Goal: Transaction & Acquisition: Purchase product/service

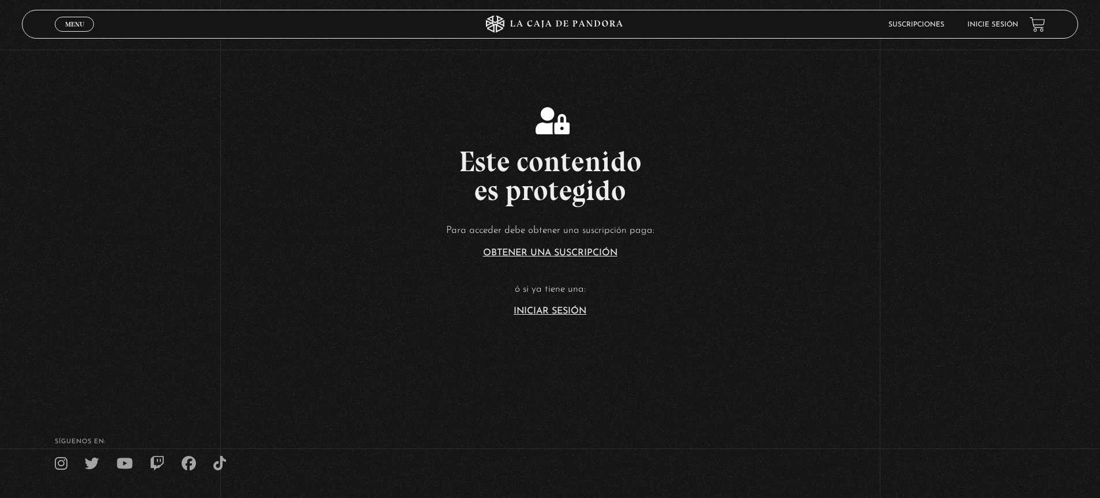
scroll to position [58, 0]
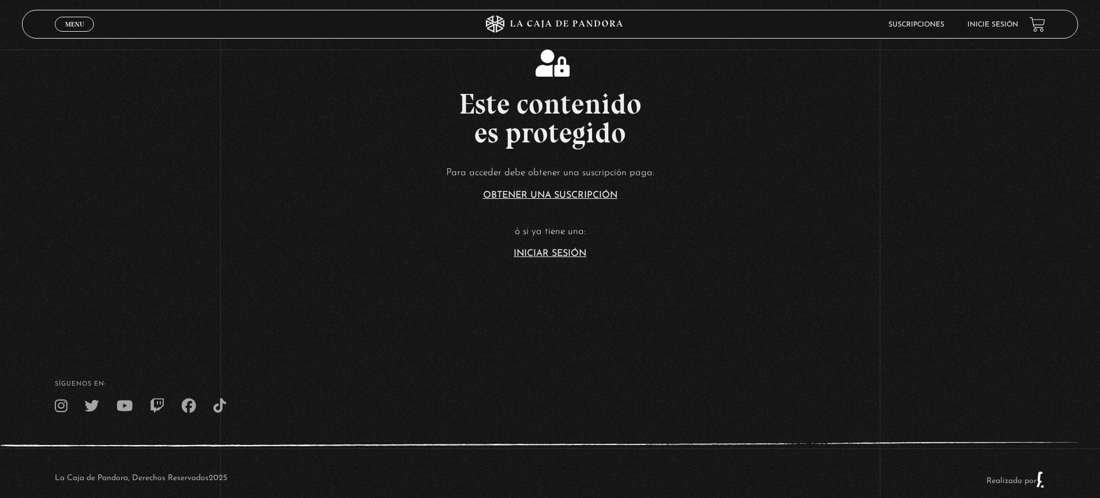
click at [550, 255] on link "Iniciar Sesión" at bounding box center [550, 253] width 73 height 9
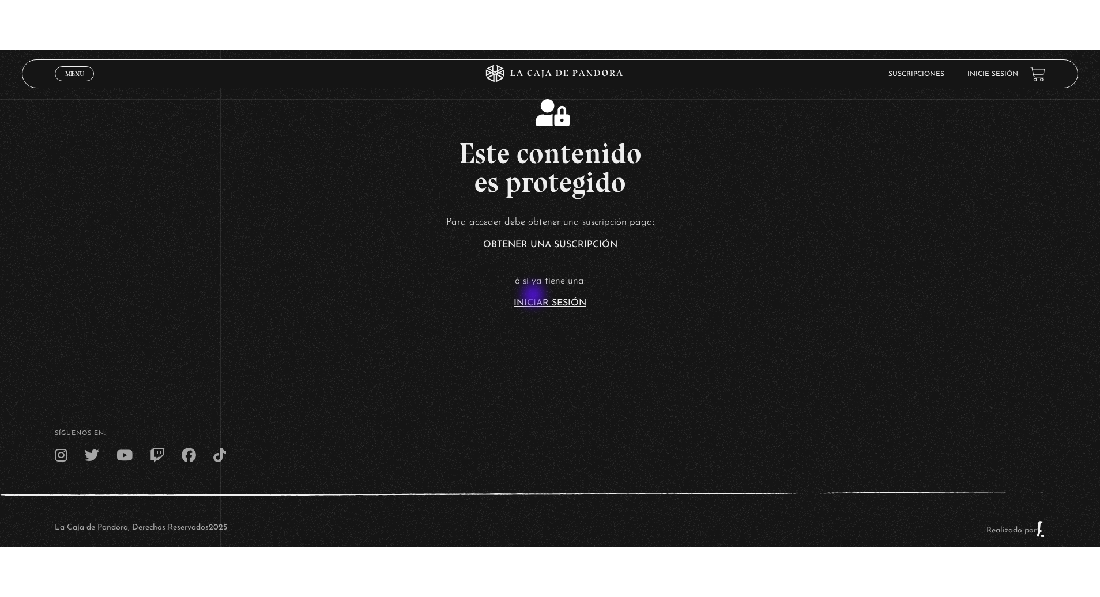
scroll to position [54, 0]
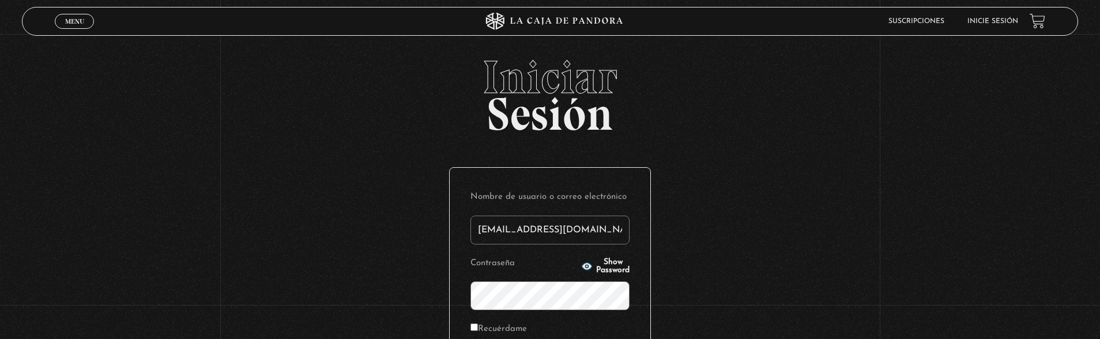
type input "[EMAIL_ADDRESS][DOMAIN_NAME]"
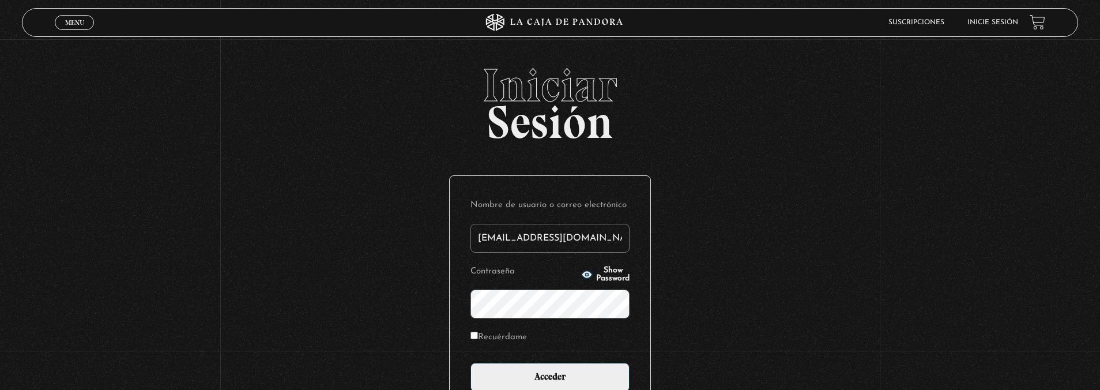
click at [470, 363] on input "Acceder" at bounding box center [549, 377] width 159 height 29
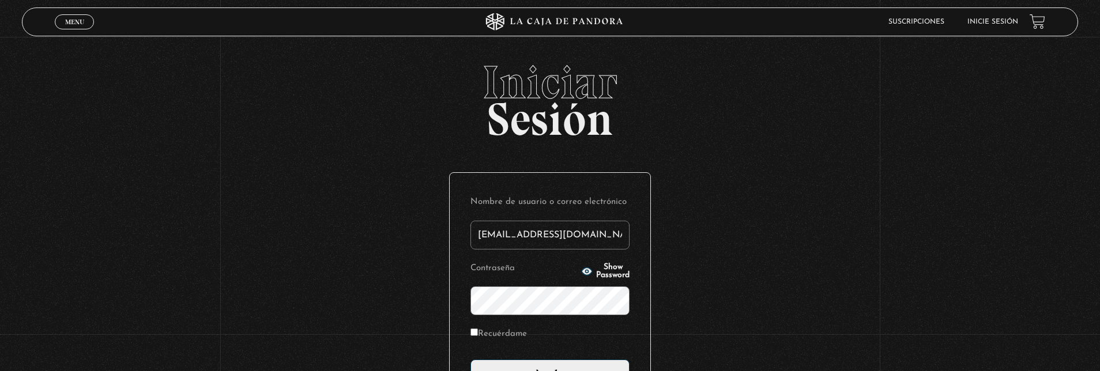
click at [470, 360] on input "Acceder" at bounding box center [549, 374] width 159 height 29
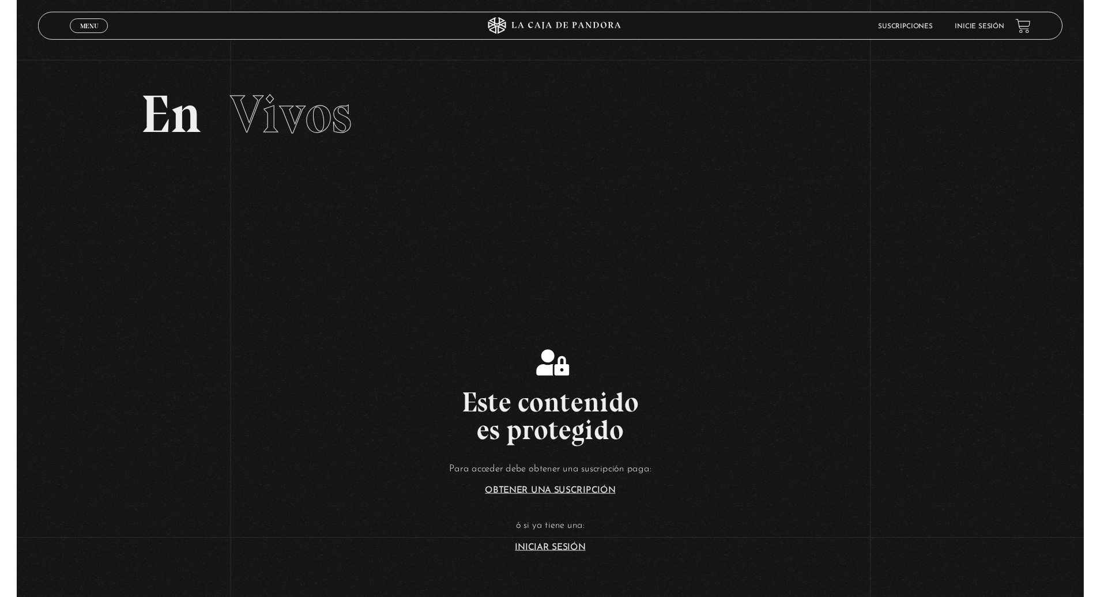
scroll to position [115, 0]
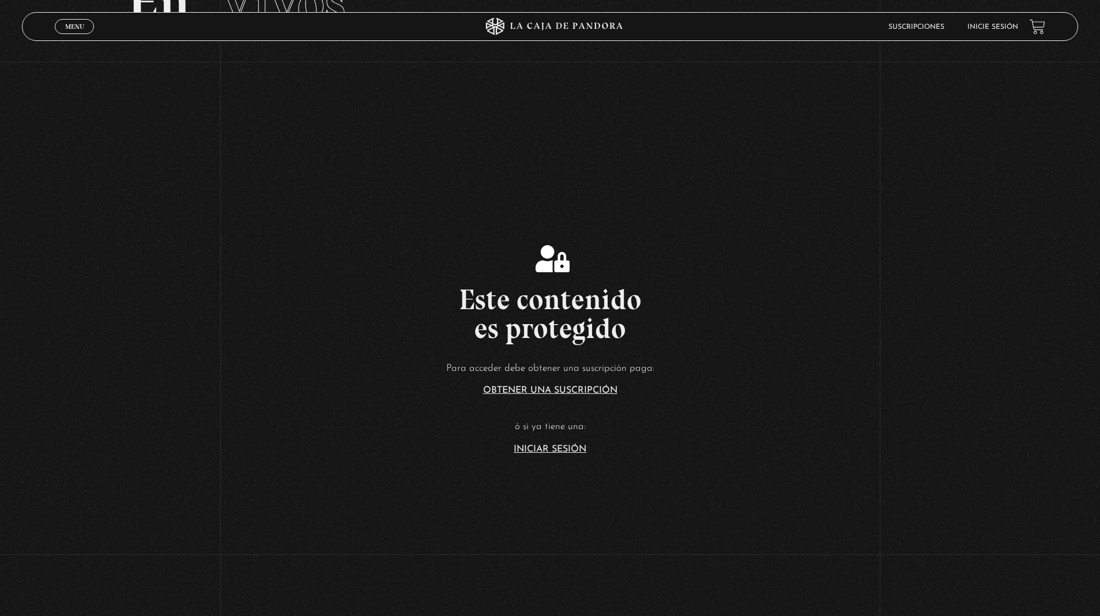
click at [554, 449] on link "Iniciar Sesión" at bounding box center [550, 448] width 73 height 9
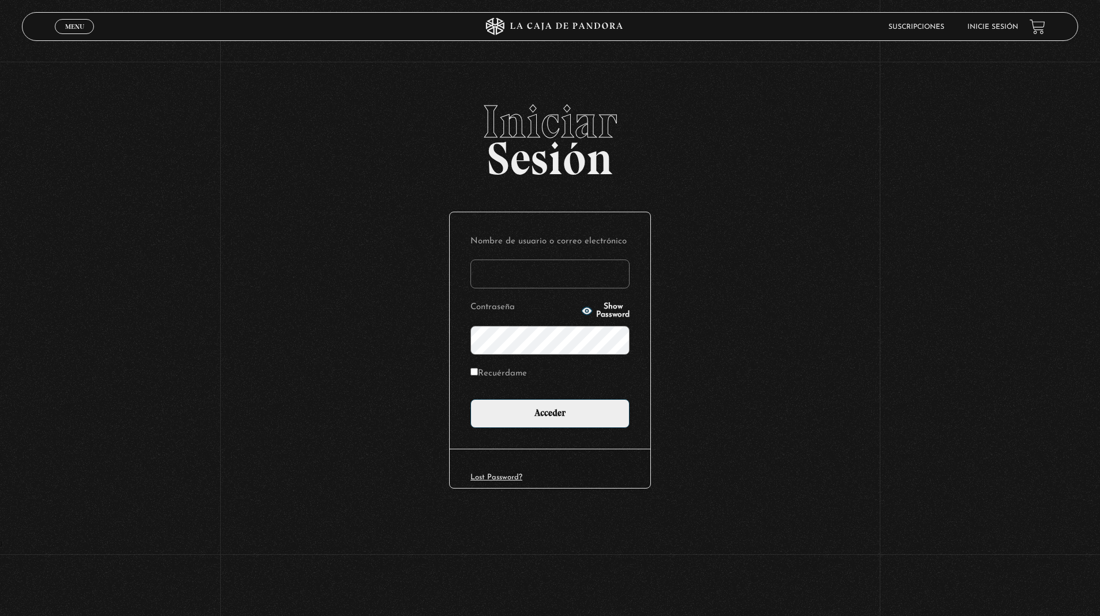
click at [554, 278] on input "Nombre de usuario o correo electrónico" at bounding box center [549, 273] width 159 height 29
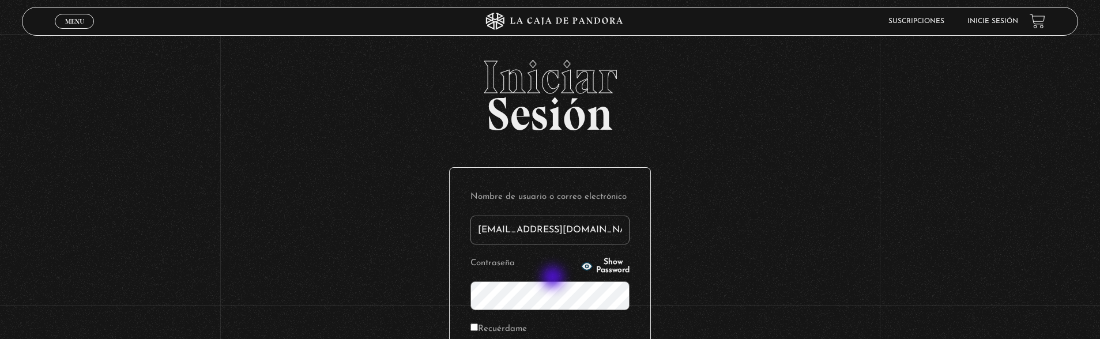
type input "nramirez9325@gmail.com"
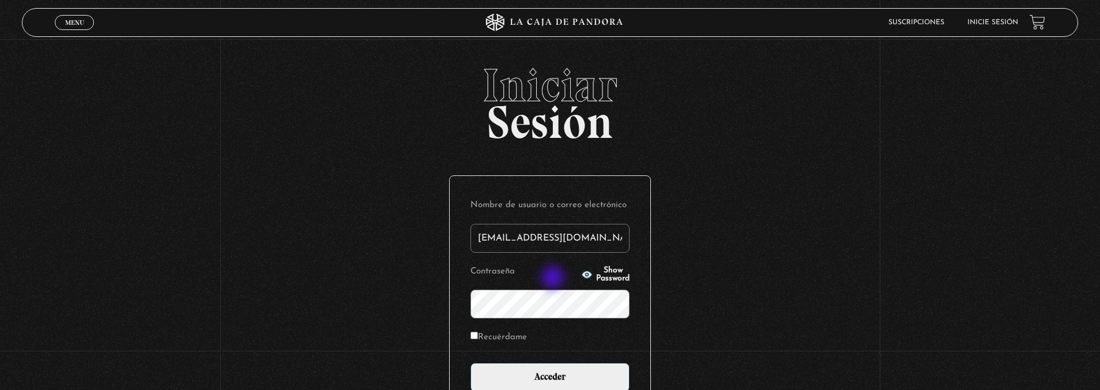
click at [470, 363] on input "Acceder" at bounding box center [549, 377] width 159 height 29
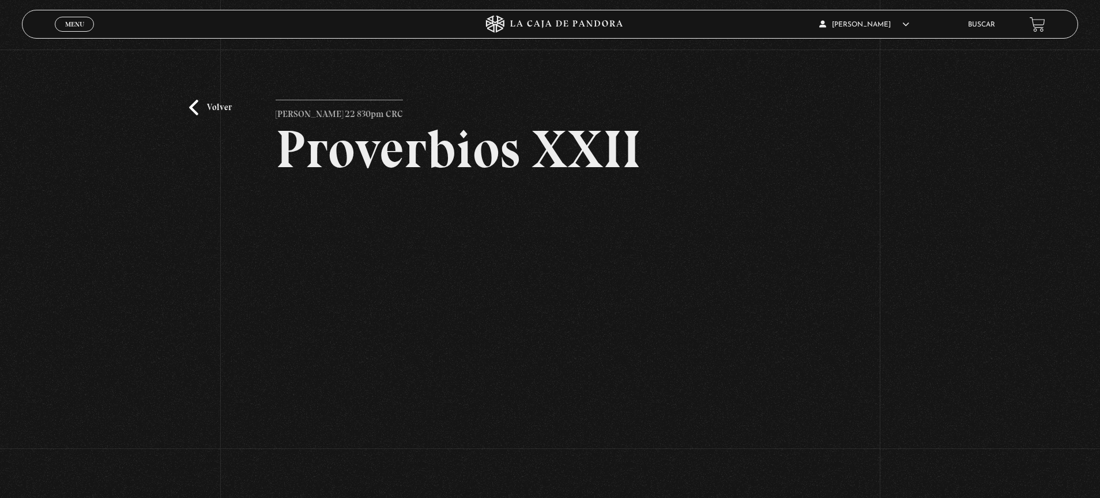
click at [205, 114] on link "Volver" at bounding box center [210, 108] width 43 height 16
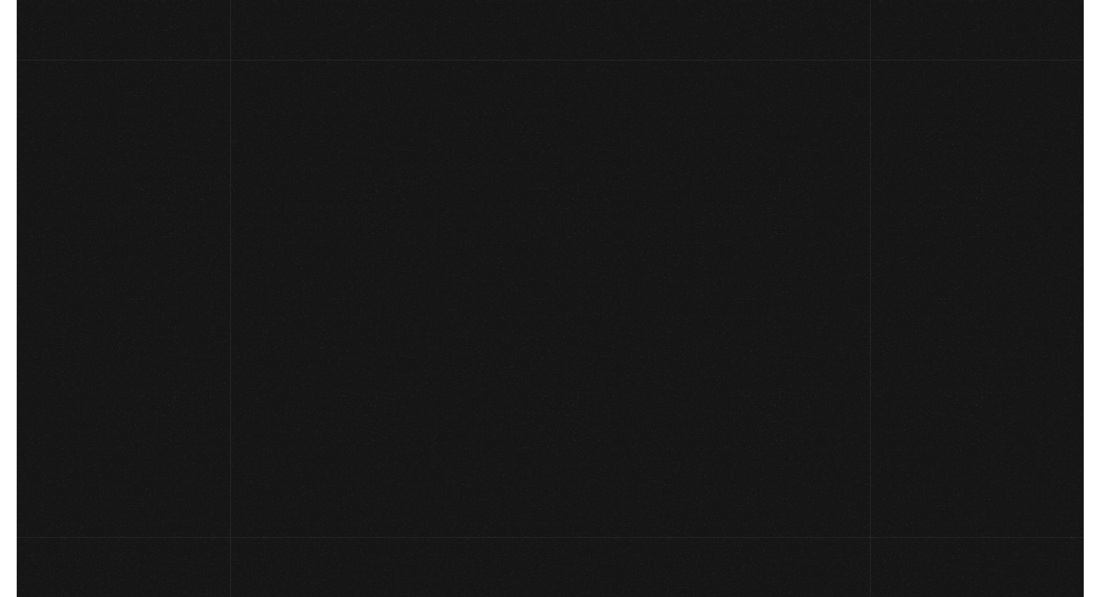
scroll to position [2, 0]
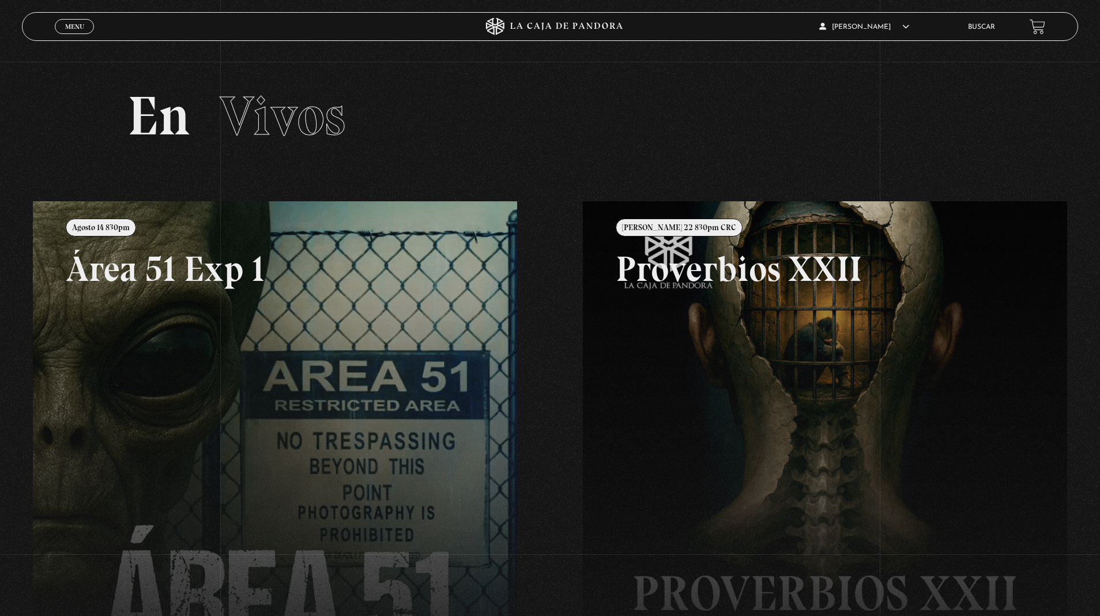
click at [205, 434] on link at bounding box center [583, 509] width 1100 height 616
